Goal: Task Accomplishment & Management: Use online tool/utility

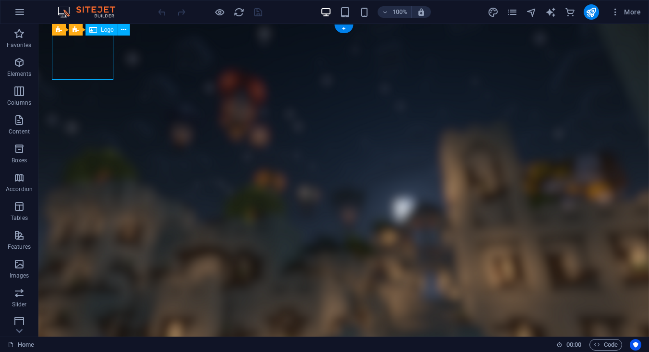
select select "rem"
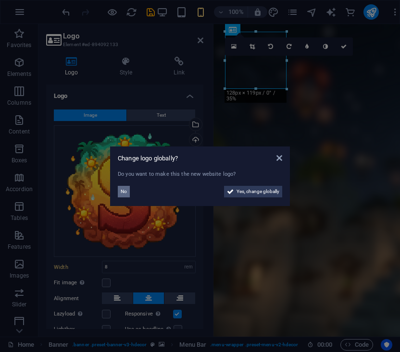
click at [126, 195] on span "No" at bounding box center [124, 192] width 6 height 12
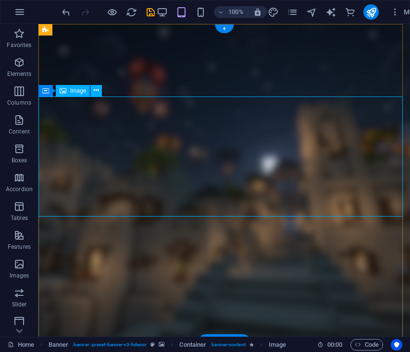
select select "rem"
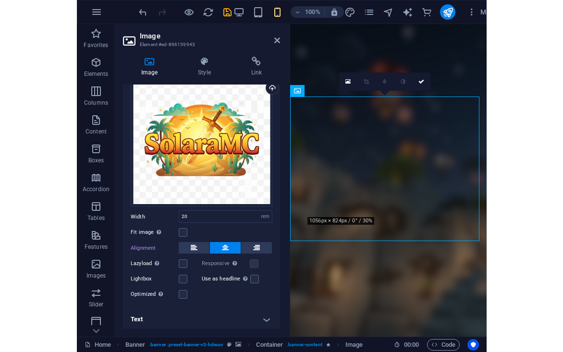
scroll to position [34, 0]
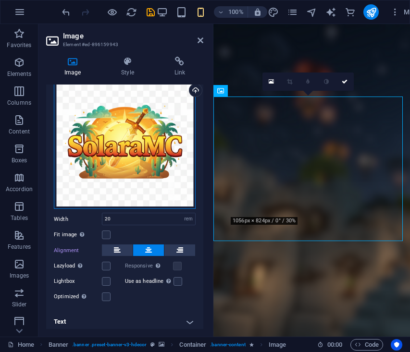
click at [144, 138] on div "Drag files here, click to choose files or select files from Files or our free s…" at bounding box center [125, 143] width 142 height 134
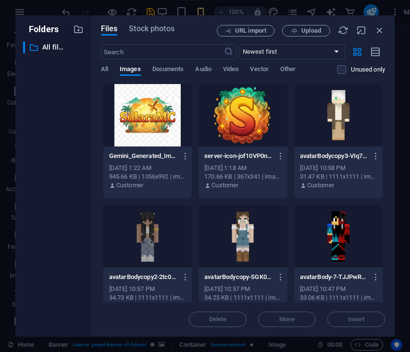
click at [92, 9] on div "Folders ​ All files All files Files Stock photos URL import Upload ​ Newest fir…" at bounding box center [205, 176] width 410 height 352
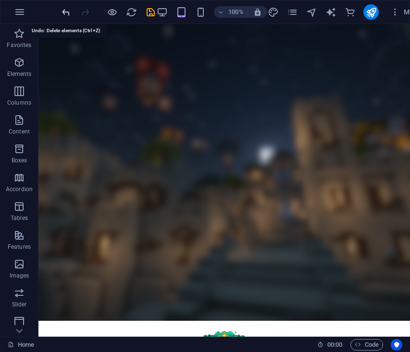
click at [67, 9] on icon "undo" at bounding box center [66, 12] width 11 height 11
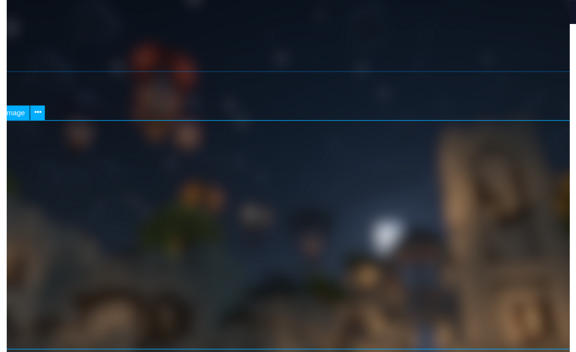
scroll to position [57, 0]
